Goal: Check status

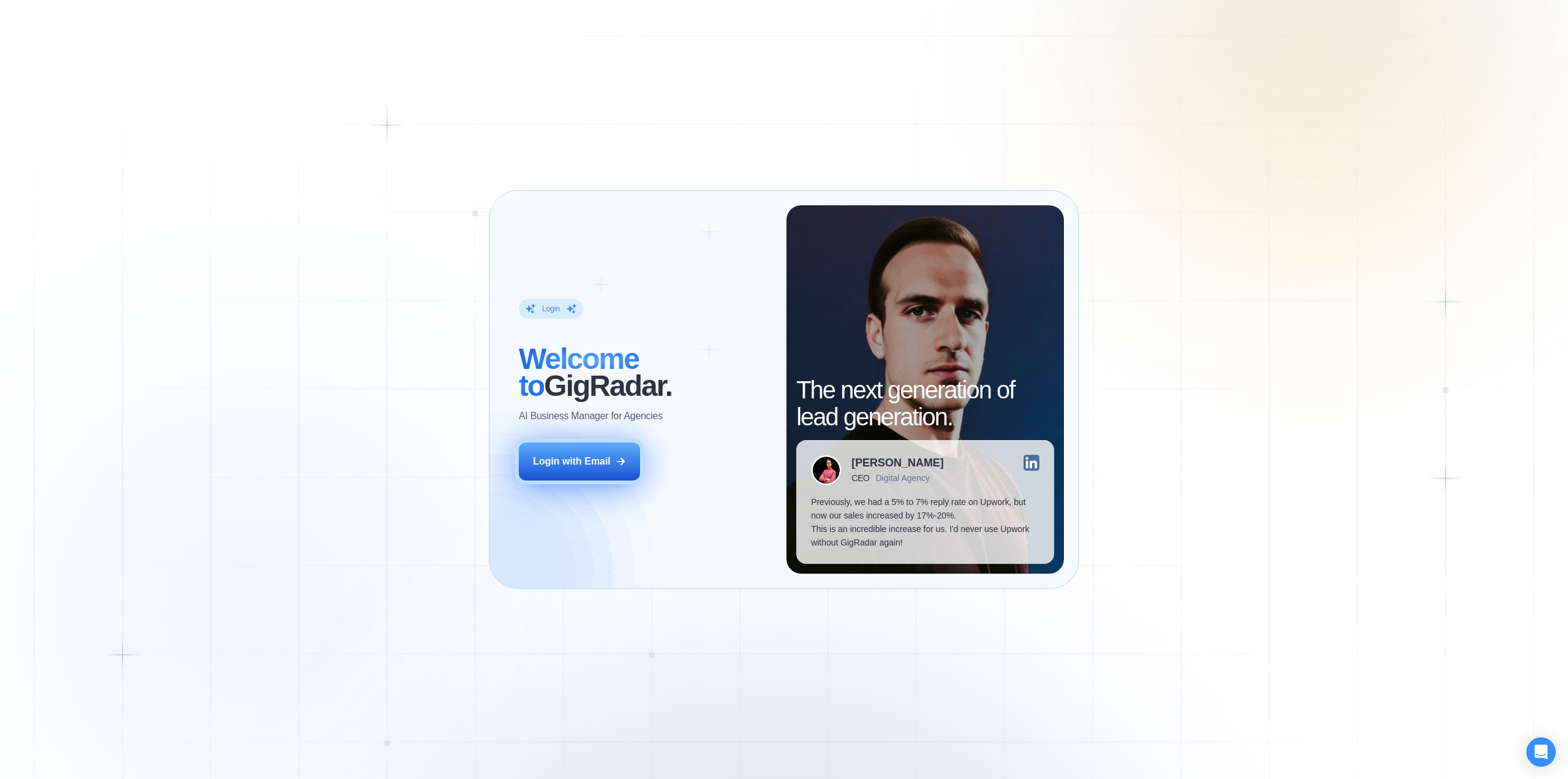
click at [607, 467] on div "Login with Email" at bounding box center [572, 461] width 78 height 14
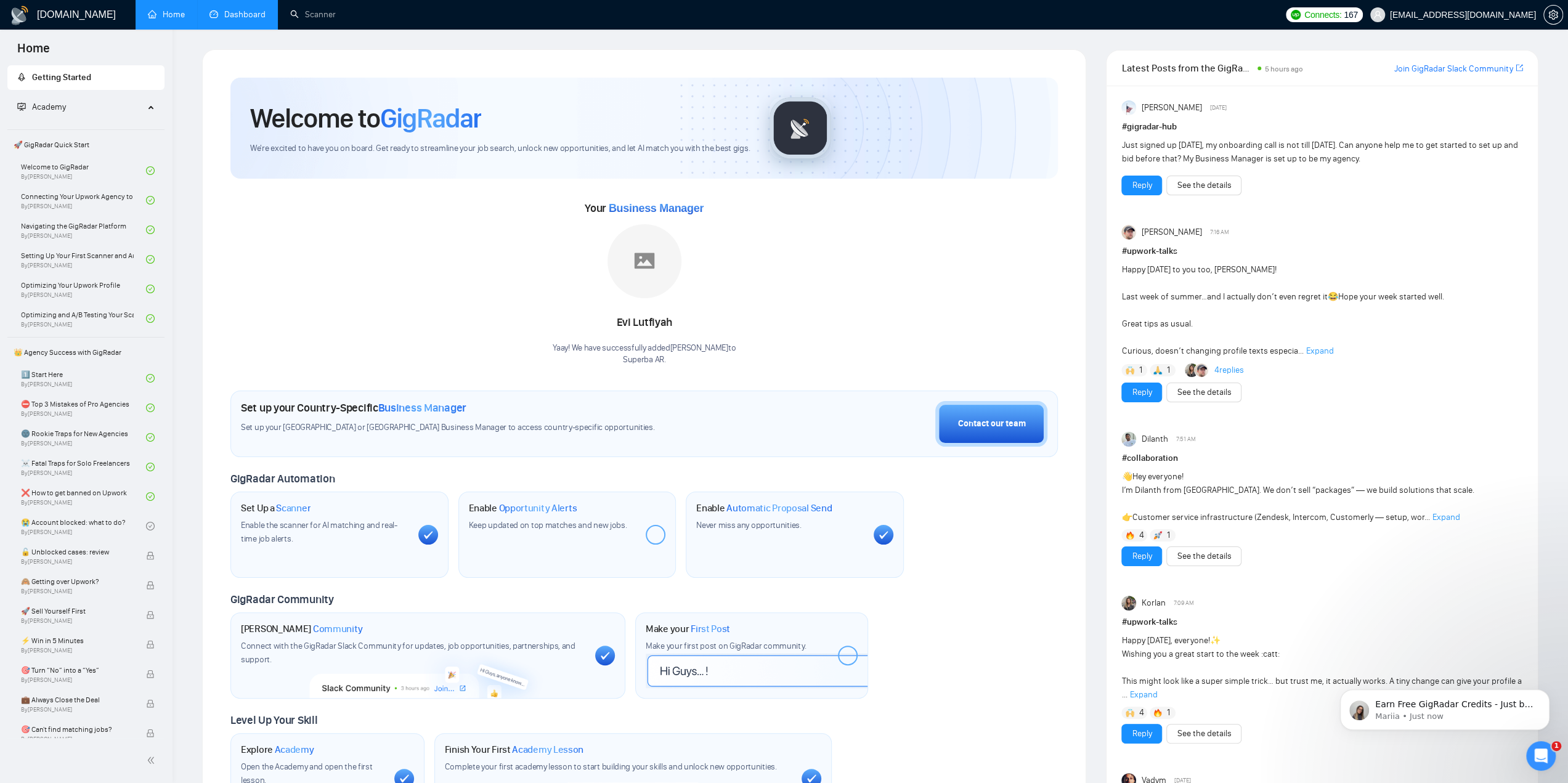
click at [266, 17] on link "Dashboard" at bounding box center [238, 14] width 56 height 11
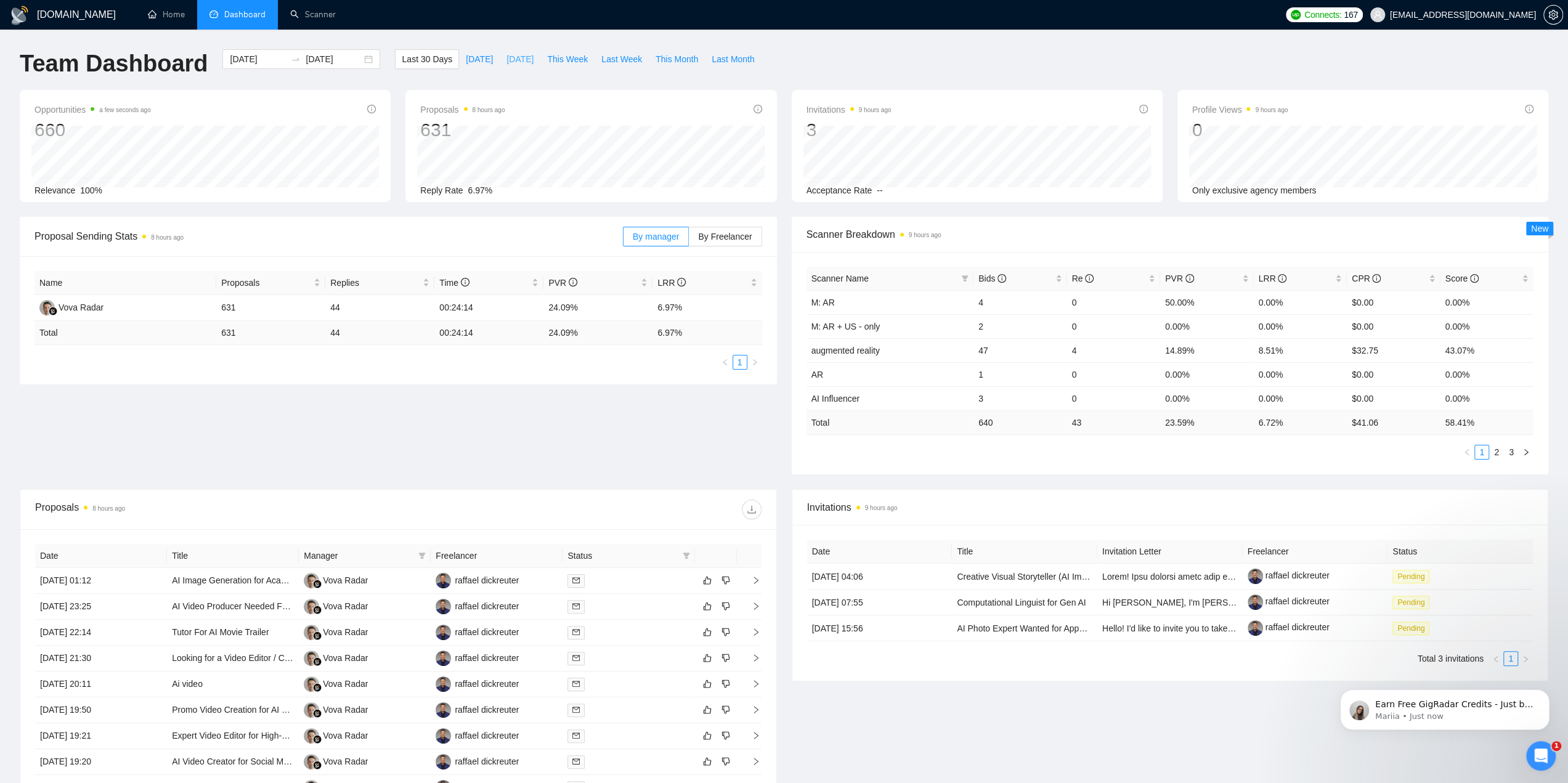
click at [507, 61] on span "Yesterday" at bounding box center [521, 59] width 27 height 14
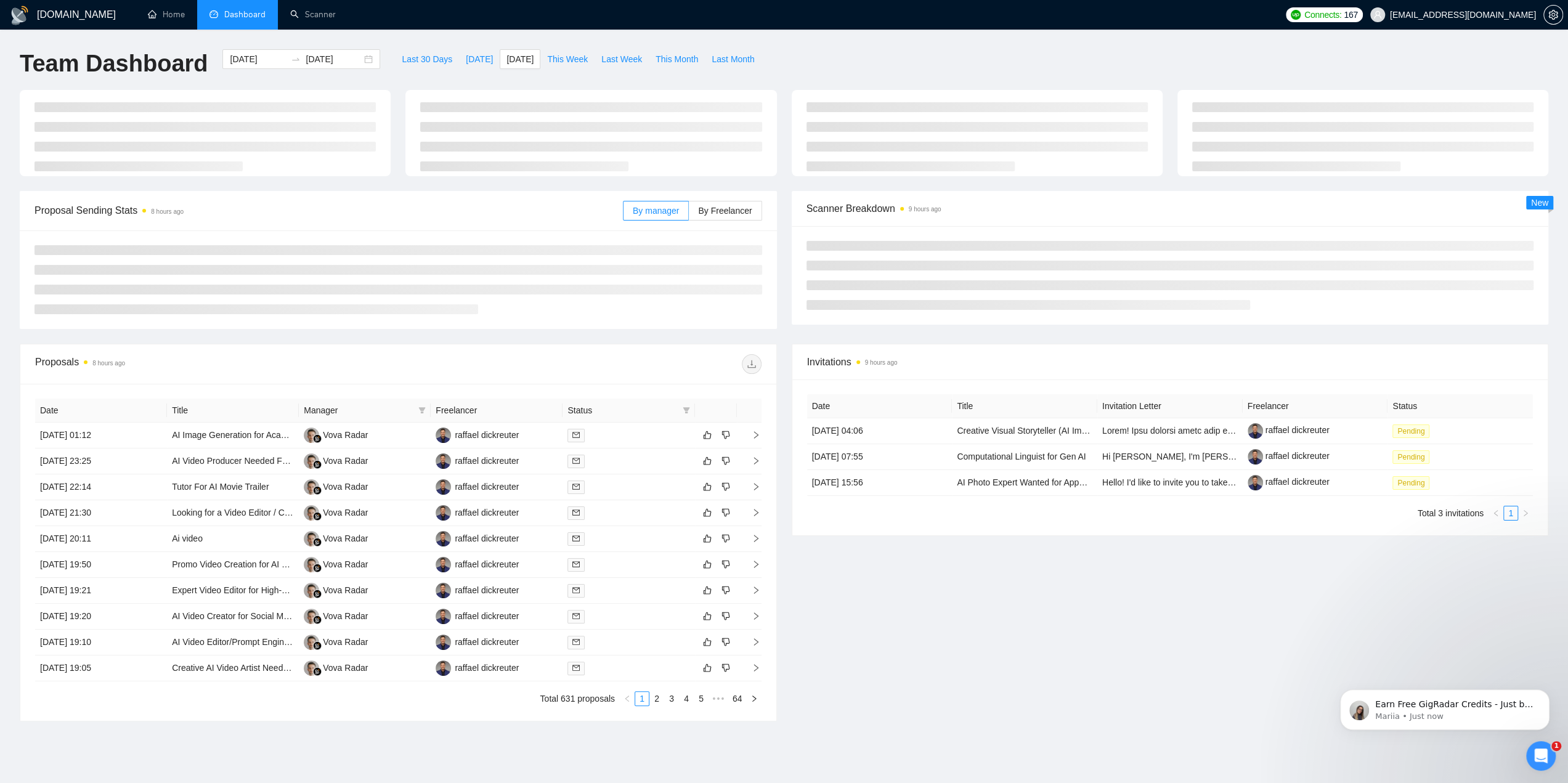
type input "2025-08-24"
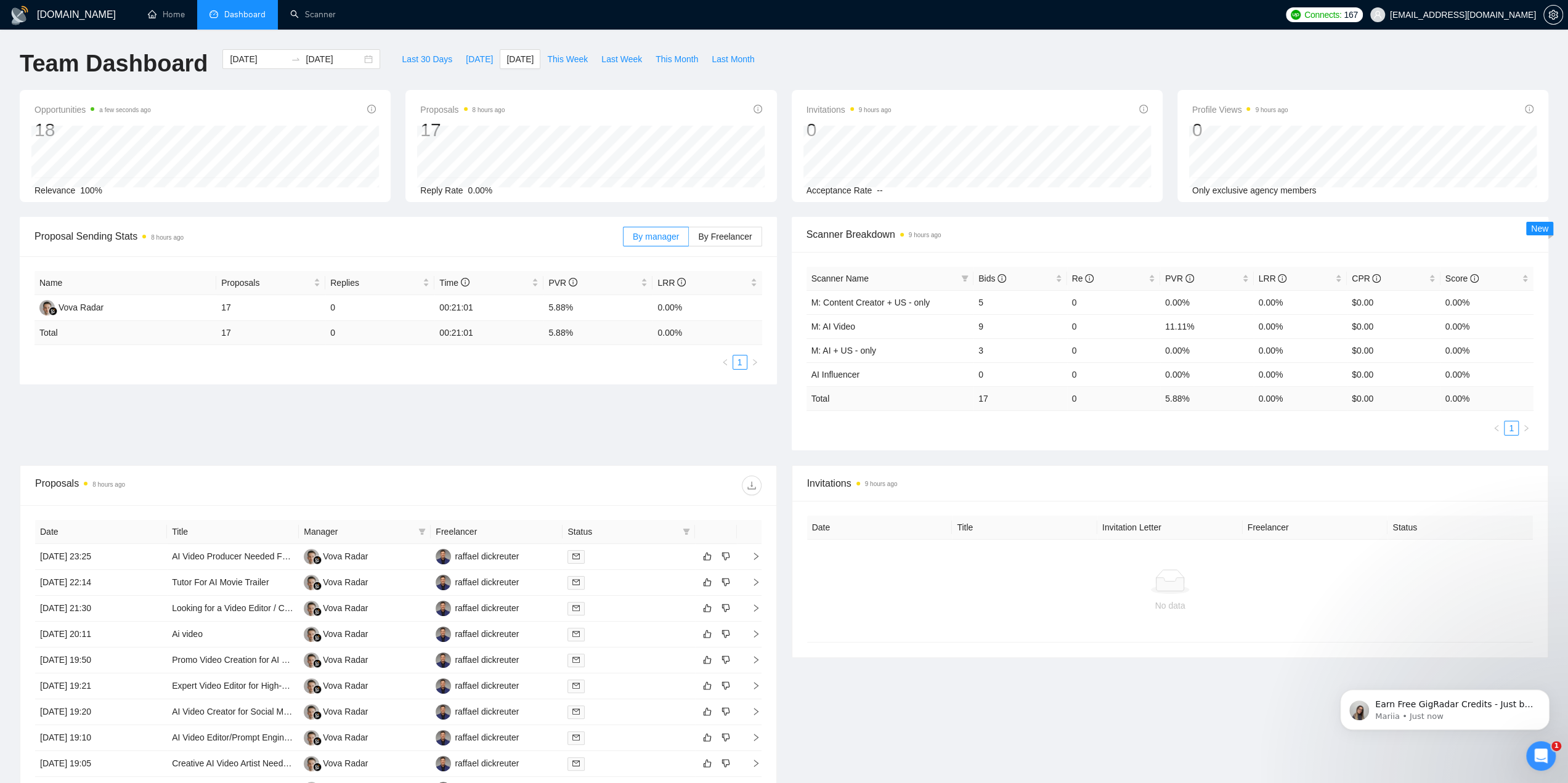
scroll to position [169, 0]
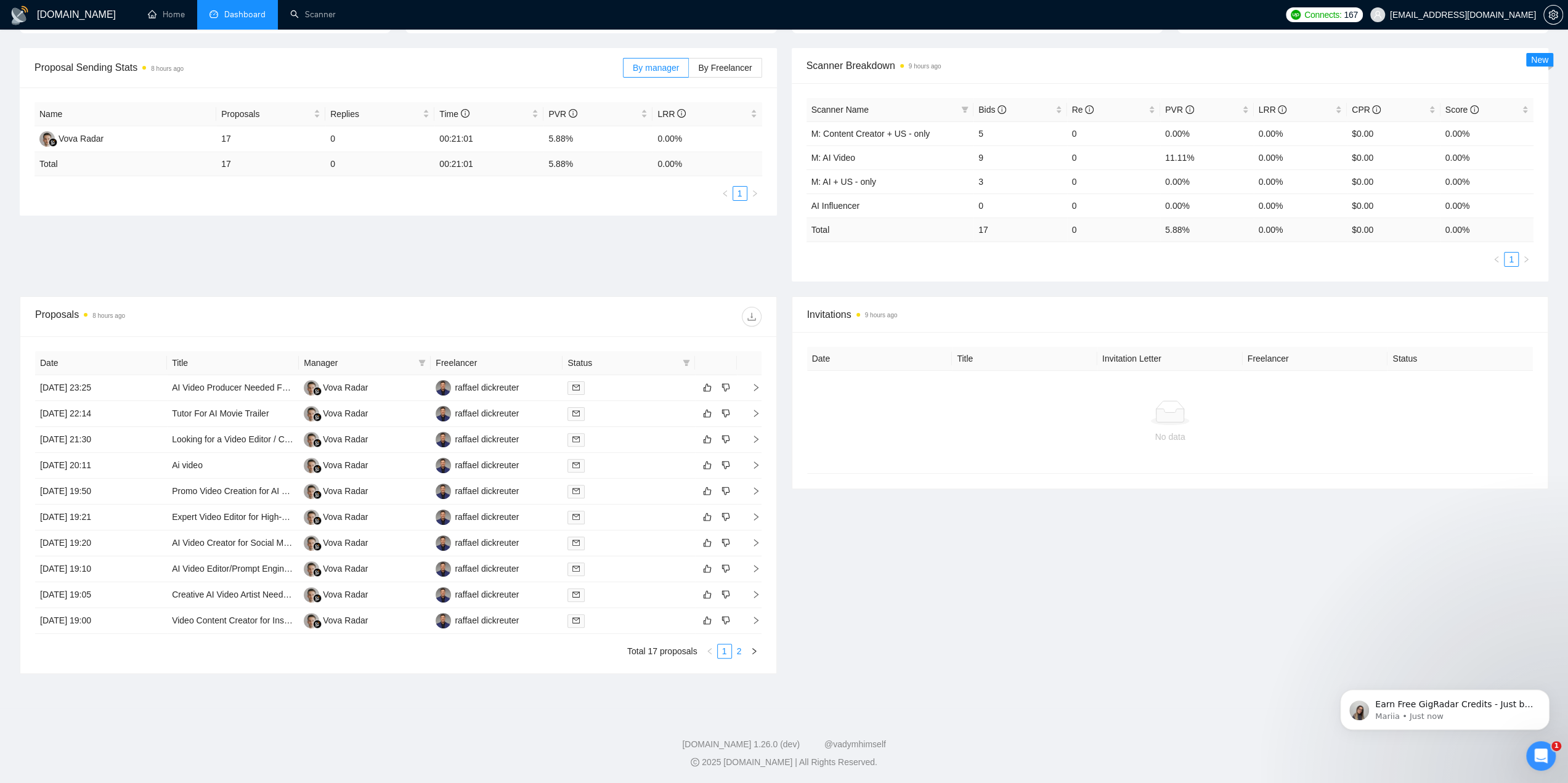
click at [741, 655] on link "2" at bounding box center [739, 651] width 14 height 14
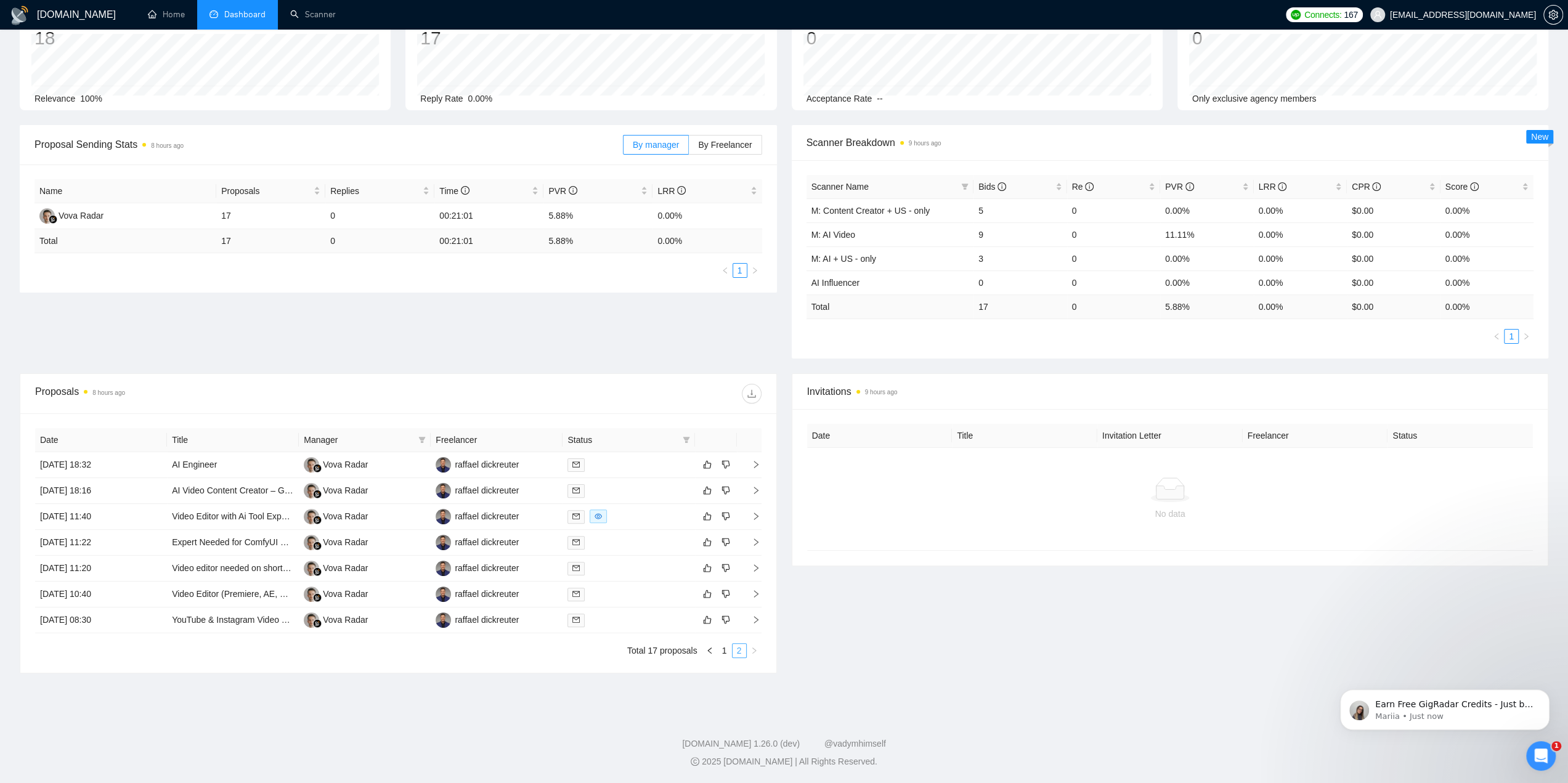
scroll to position [90, 0]
click at [727, 649] on link "1" at bounding box center [724, 652] width 14 height 14
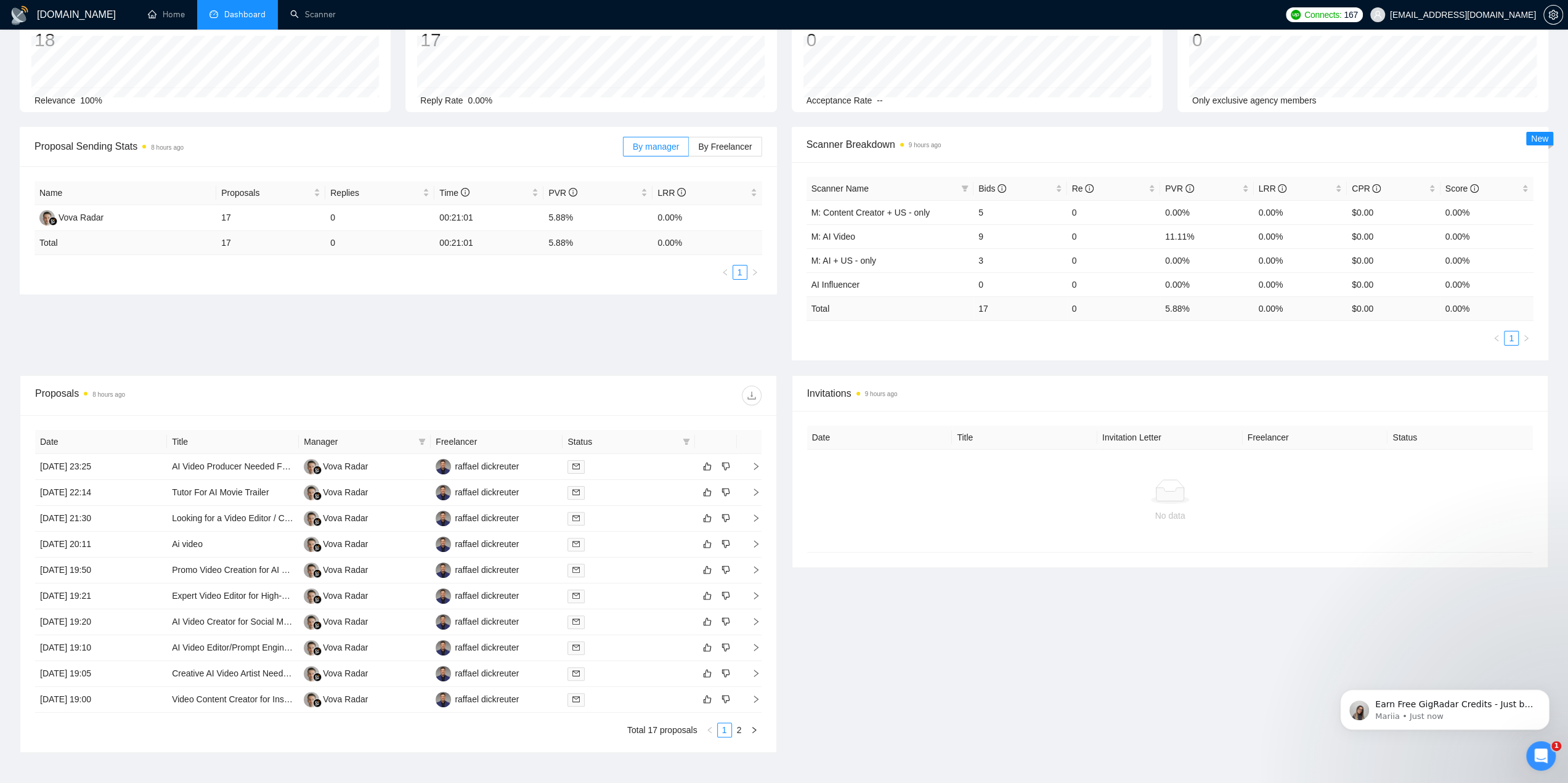
scroll to position [0, 0]
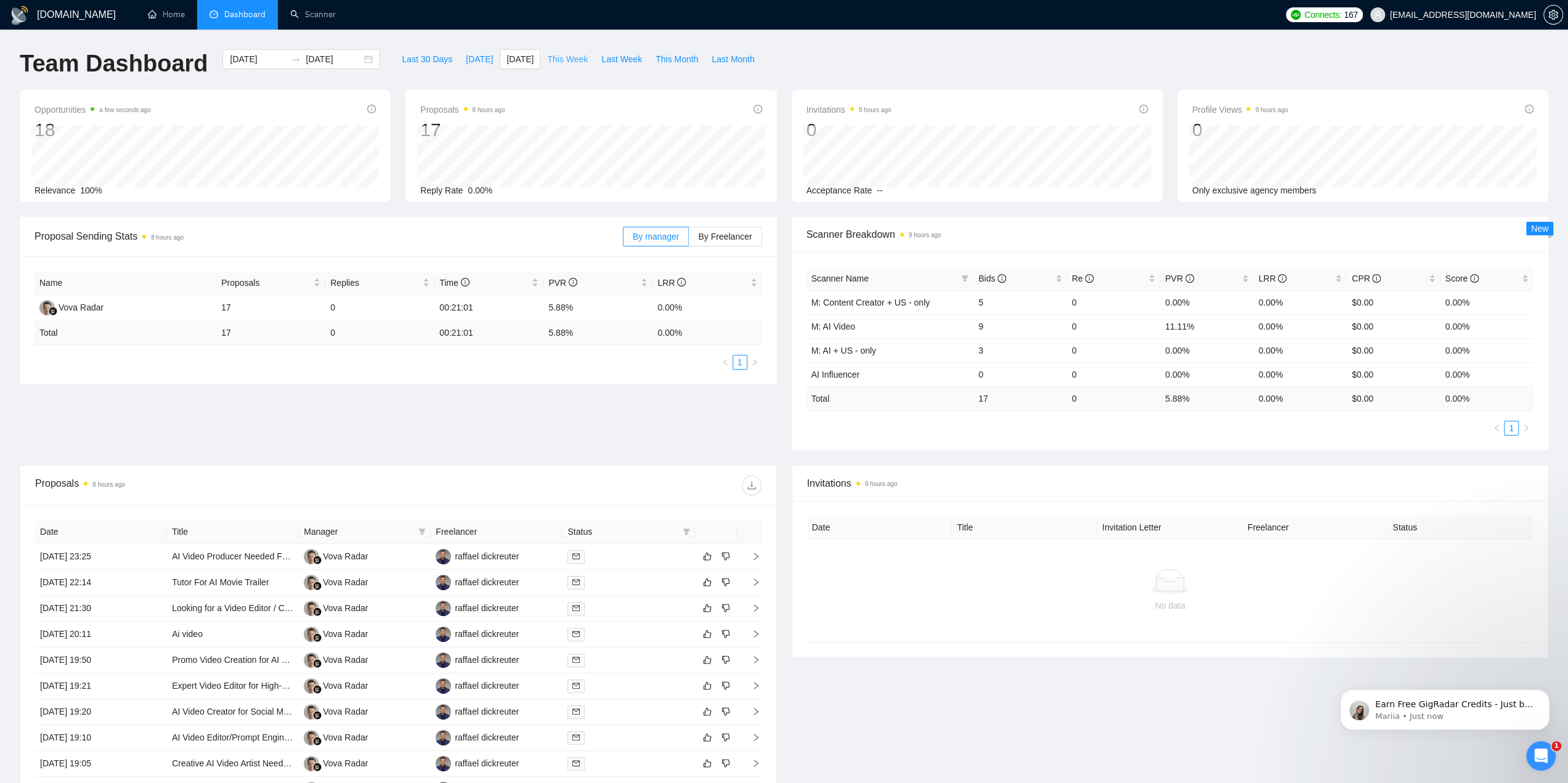
click at [557, 58] on span "This Week" at bounding box center [567, 59] width 40 height 14
type input "2025-08-25"
type input "2025-08-31"
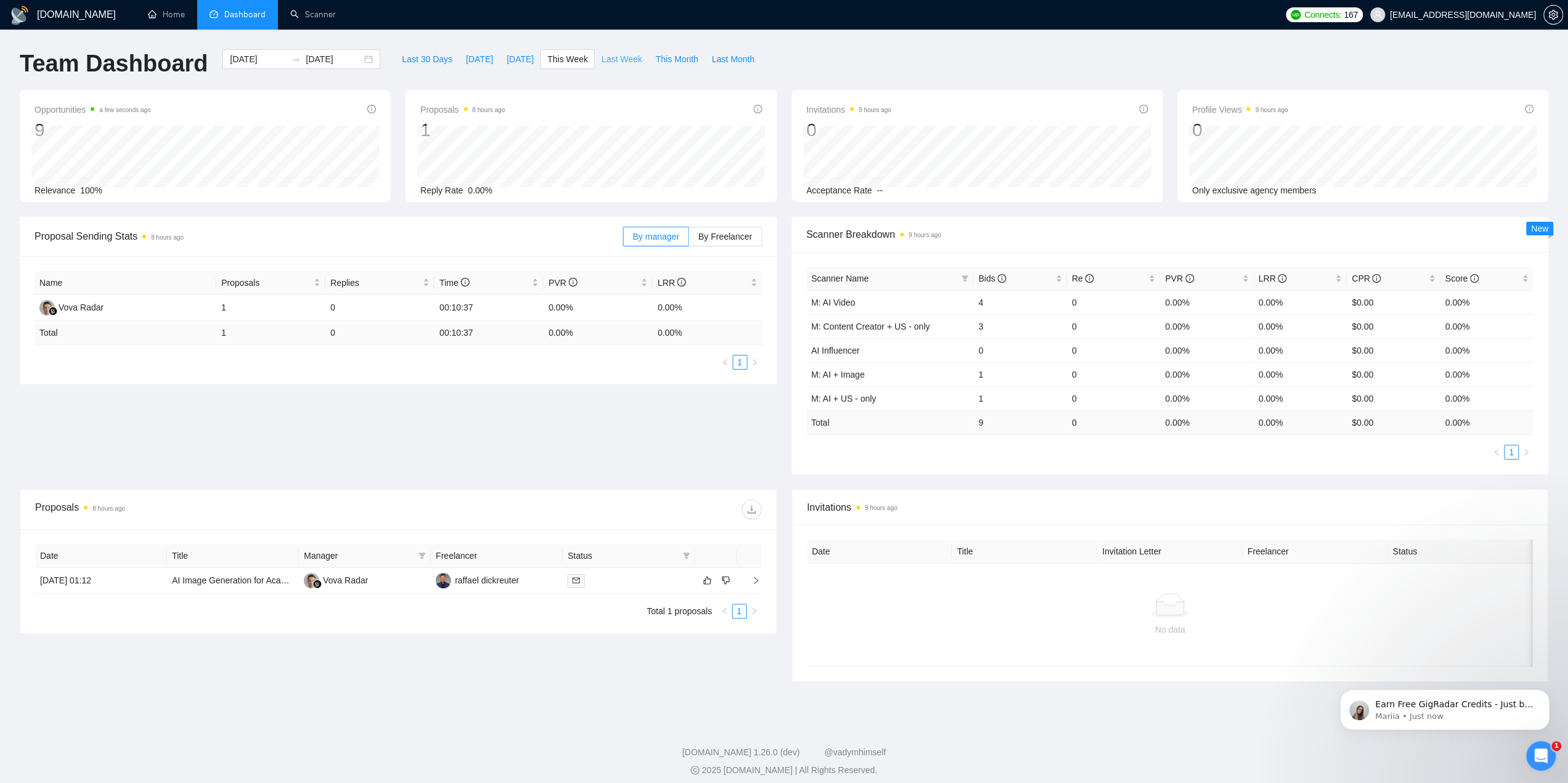
click at [605, 59] on span "Last Week" at bounding box center [622, 59] width 40 height 14
type input "2025-08-18"
type input "2025-08-24"
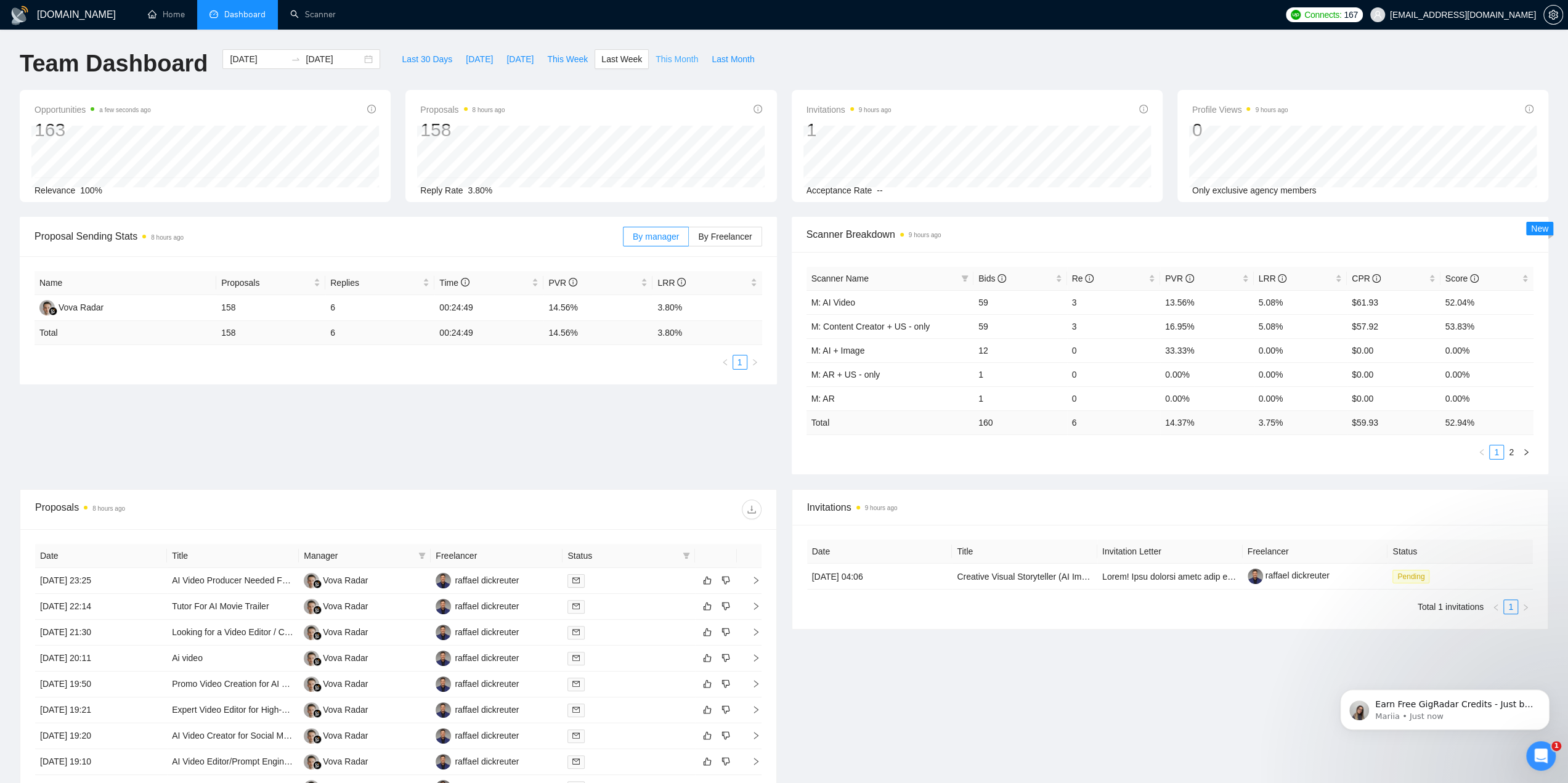
click at [655, 60] on span "This Month" at bounding box center [676, 59] width 43 height 14
type input "2025-08-01"
type input "2025-08-31"
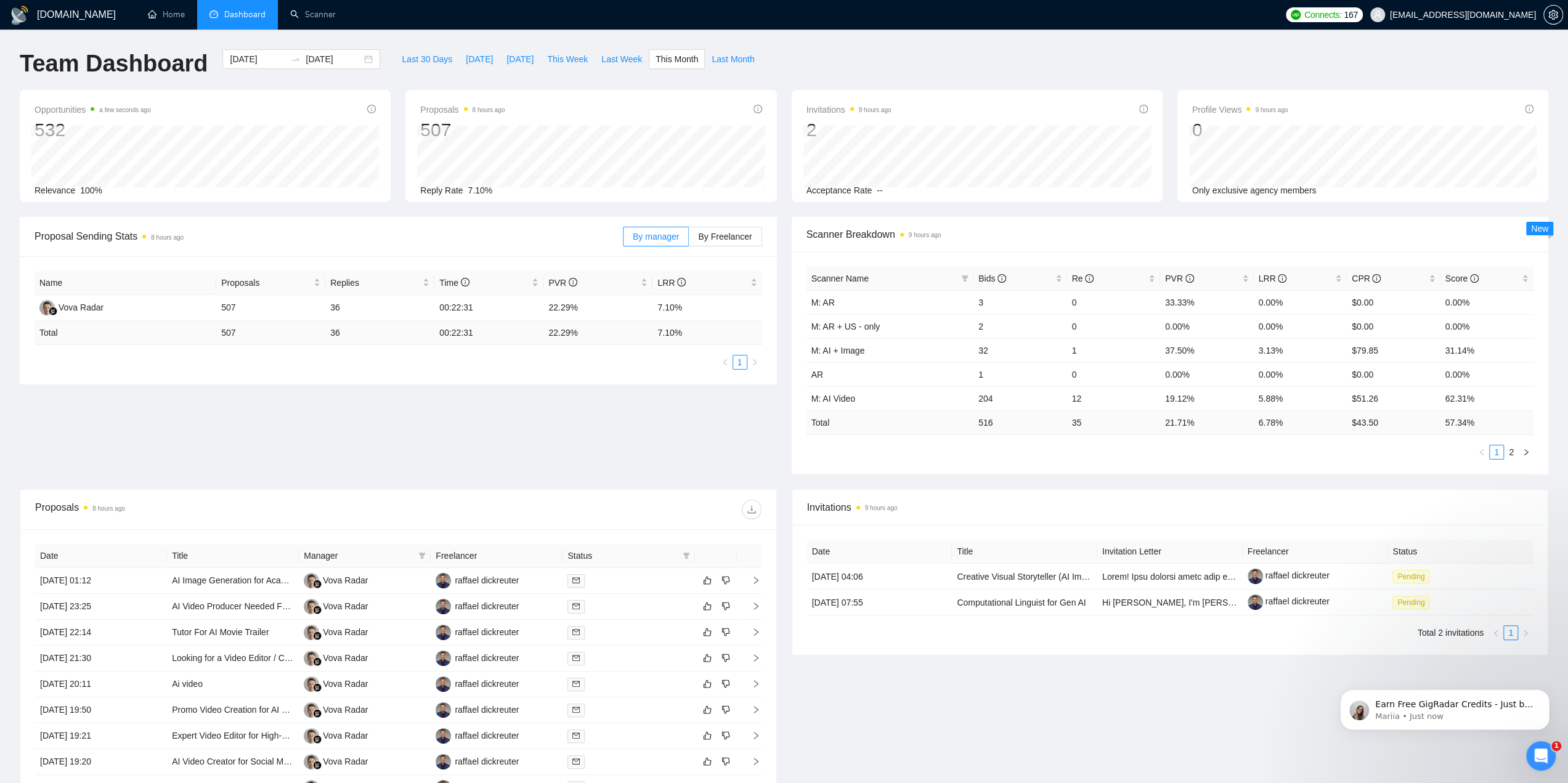
scroll to position [192, 0]
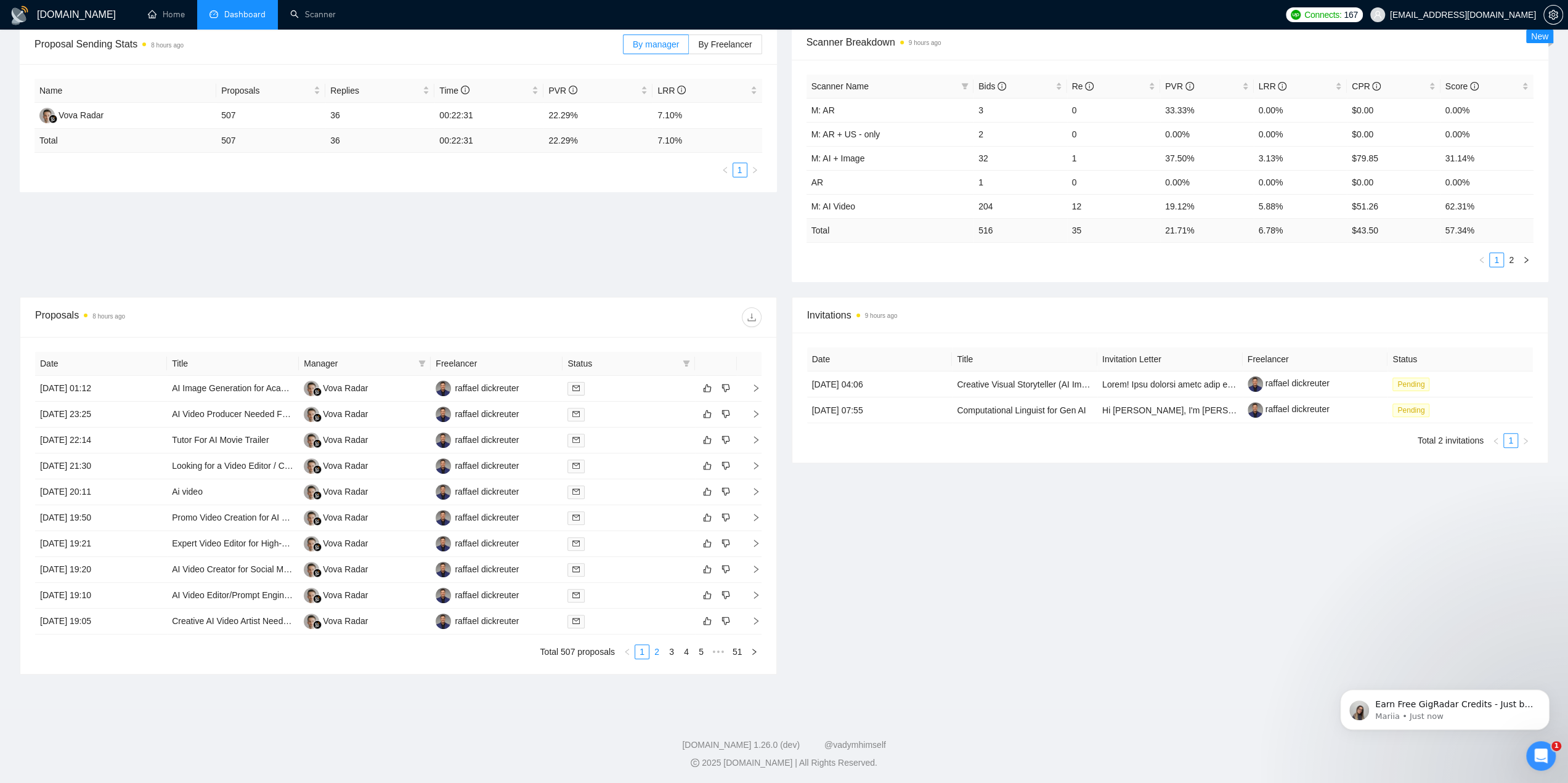
click at [659, 649] on link "2" at bounding box center [656, 652] width 14 height 14
click at [671, 651] on link "3" at bounding box center [671, 652] width 14 height 14
